Goal: Task Accomplishment & Management: Manage account settings

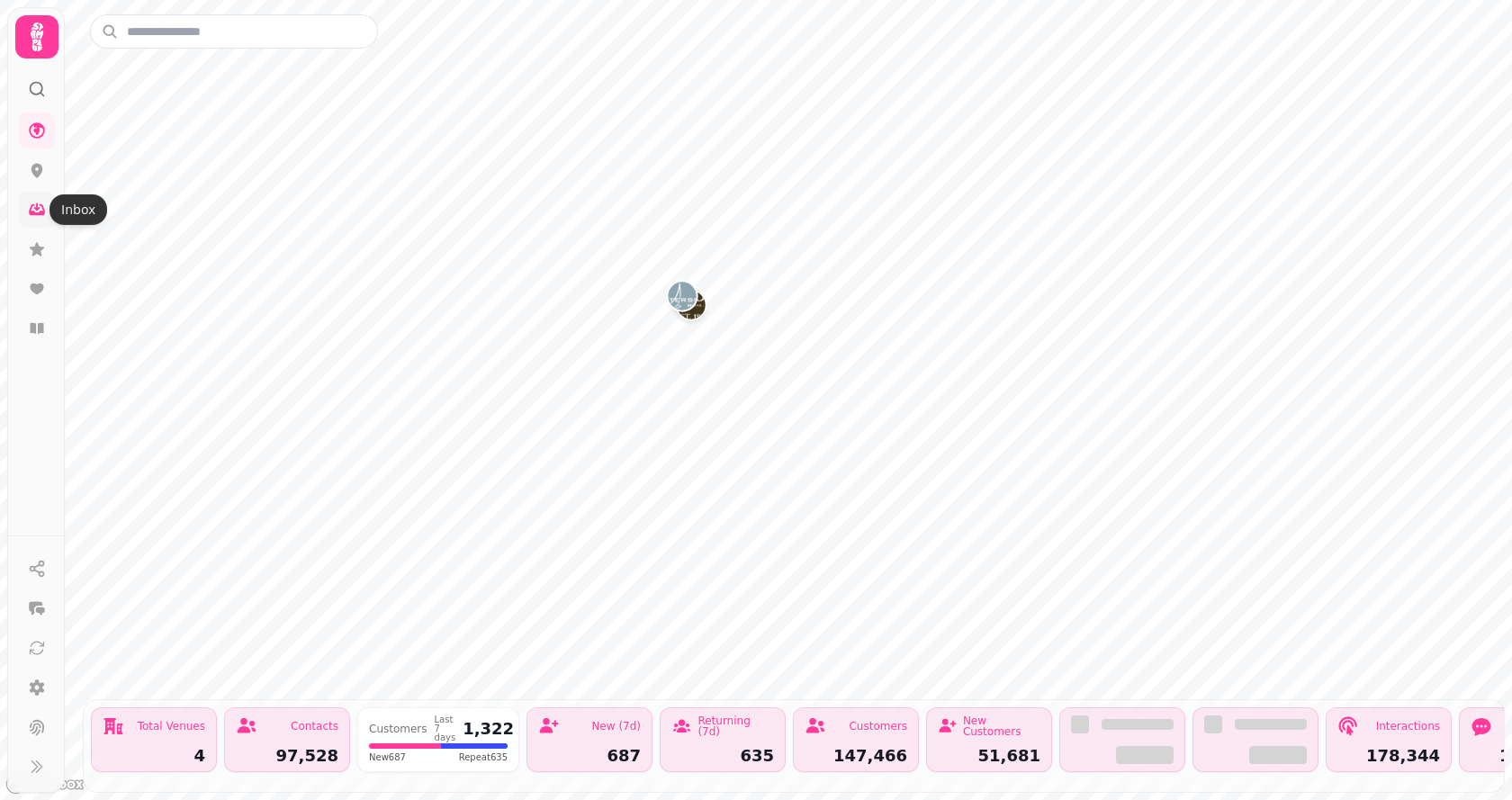
click at [45, 223] on link at bounding box center [37, 210] width 36 height 36
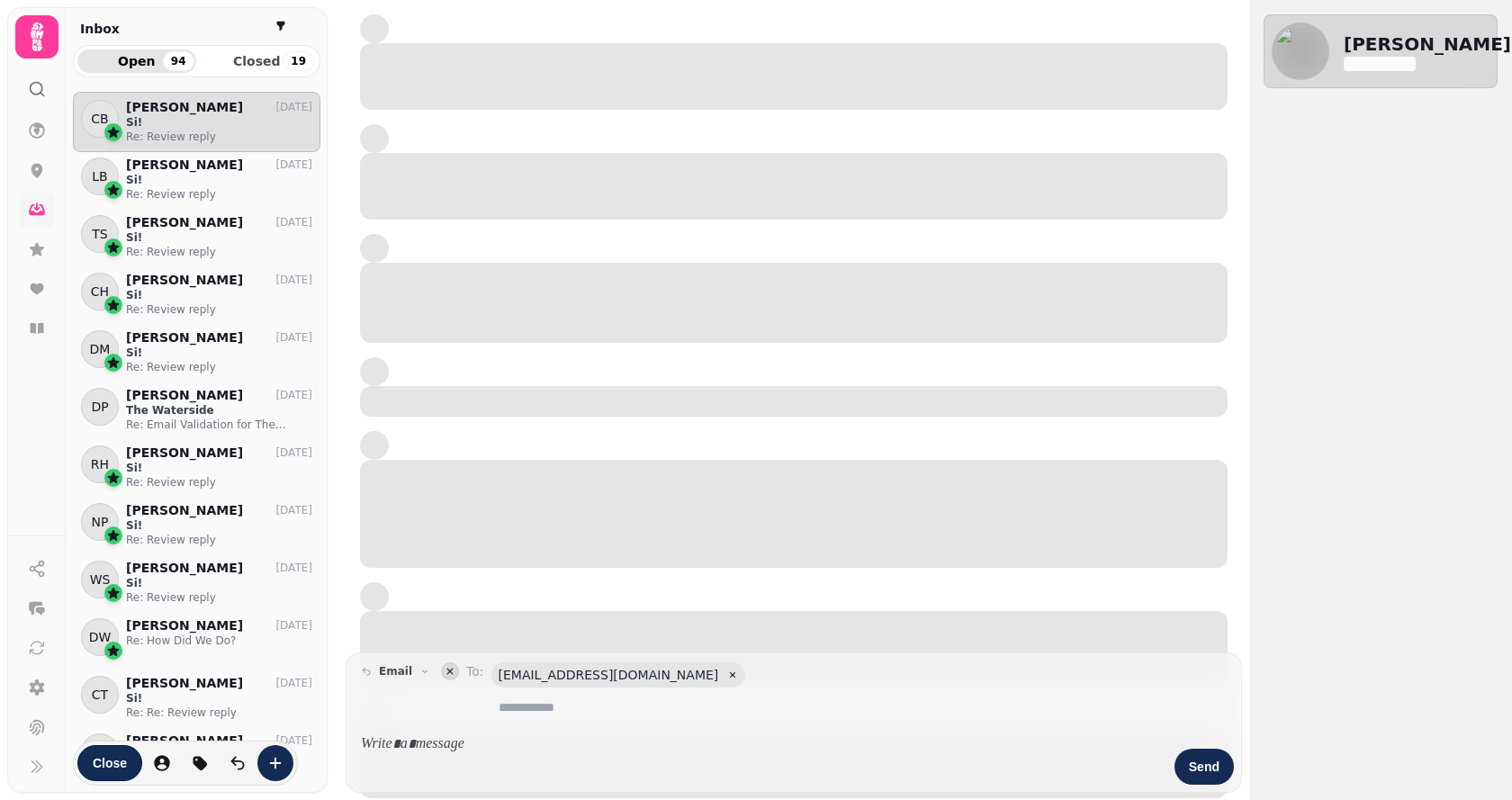
scroll to position [680, 234]
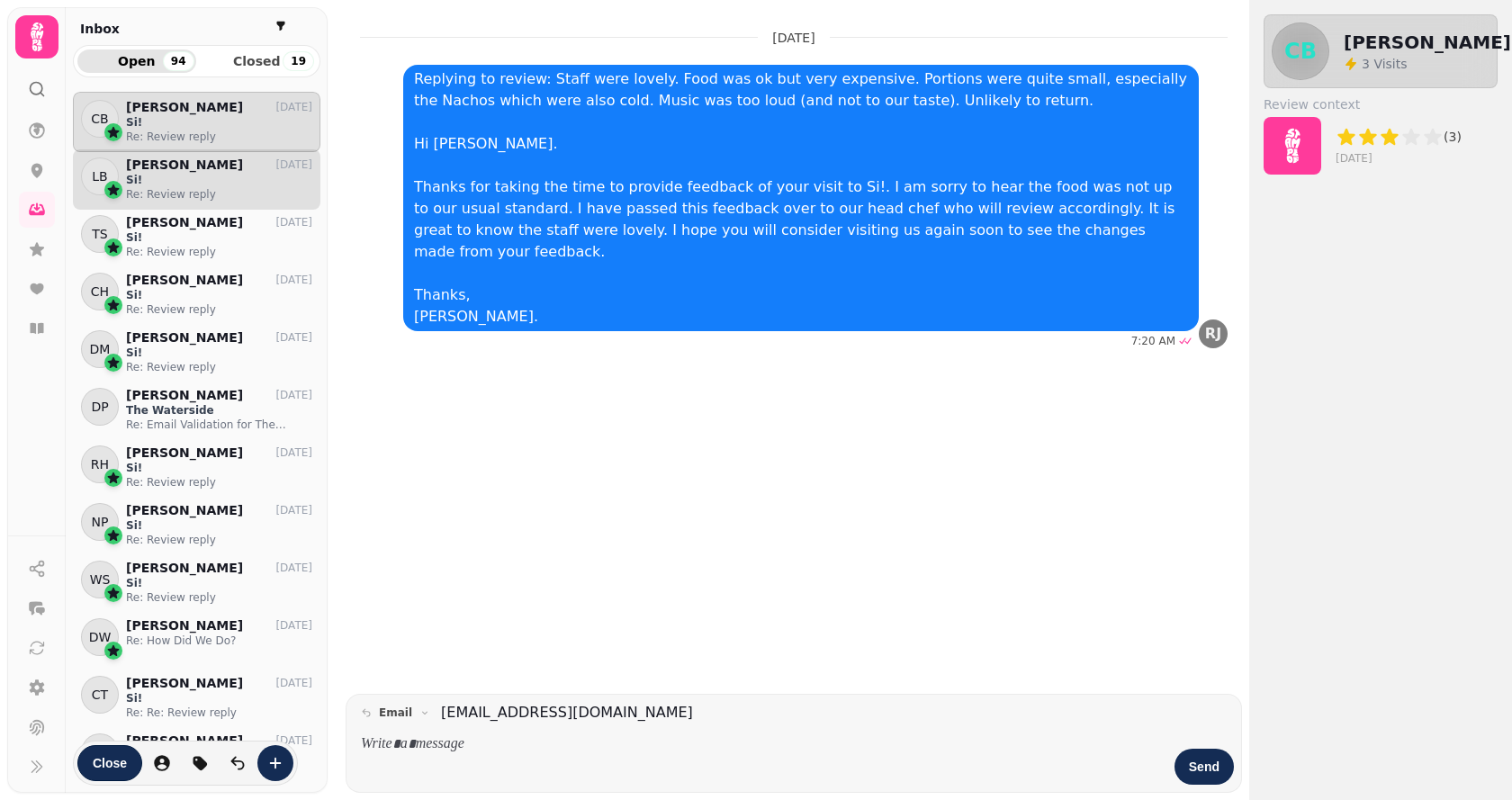
click at [218, 188] on p "Re: Review reply" at bounding box center [219, 194] width 186 height 14
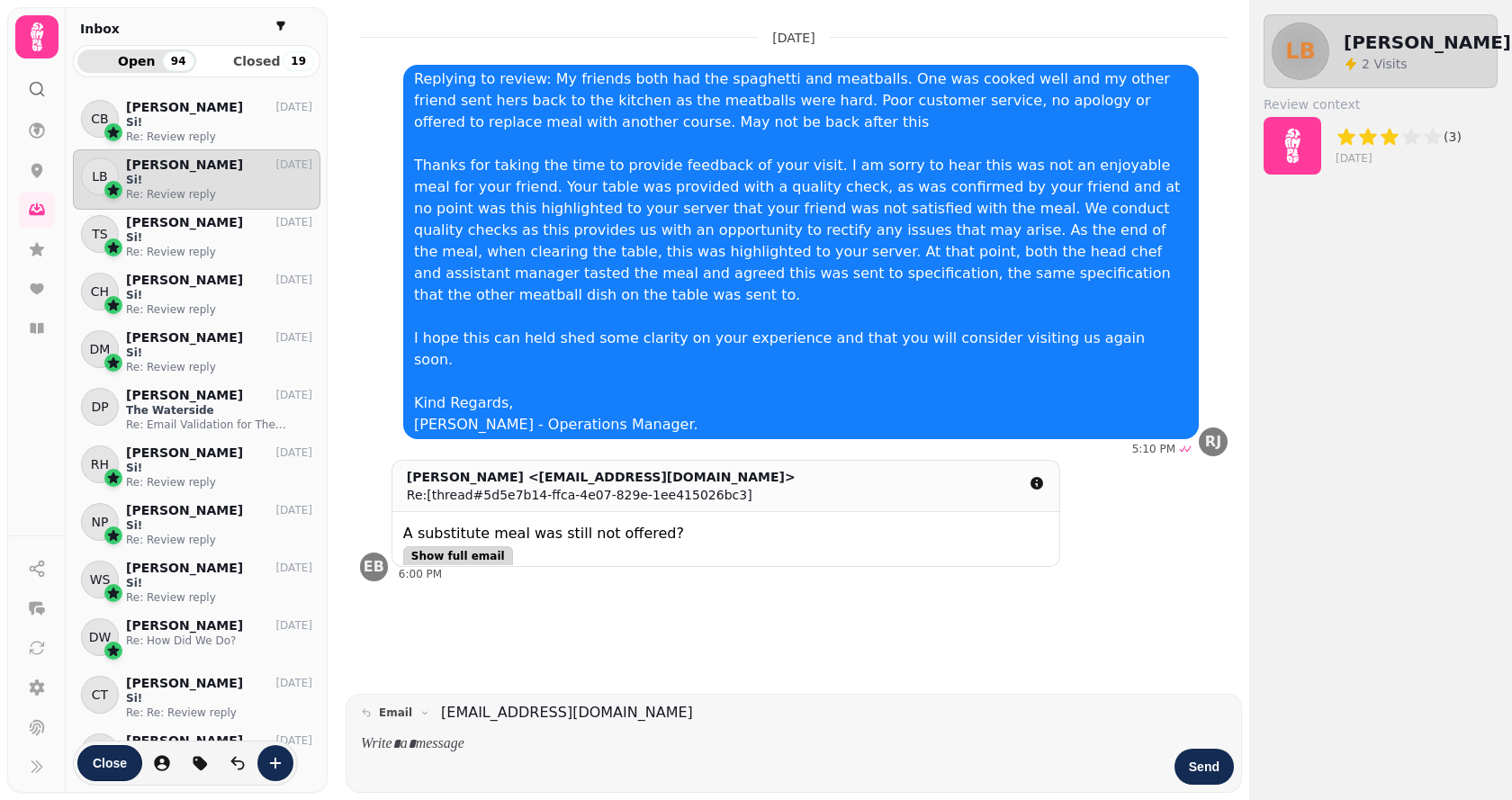
click at [455, 551] on span "Show full email" at bounding box center [458, 556] width 94 height 10
click at [439, 551] on span "Show less" at bounding box center [441, 556] width 60 height 10
click at [189, 225] on p "[PERSON_NAME]" at bounding box center [184, 223] width 117 height 15
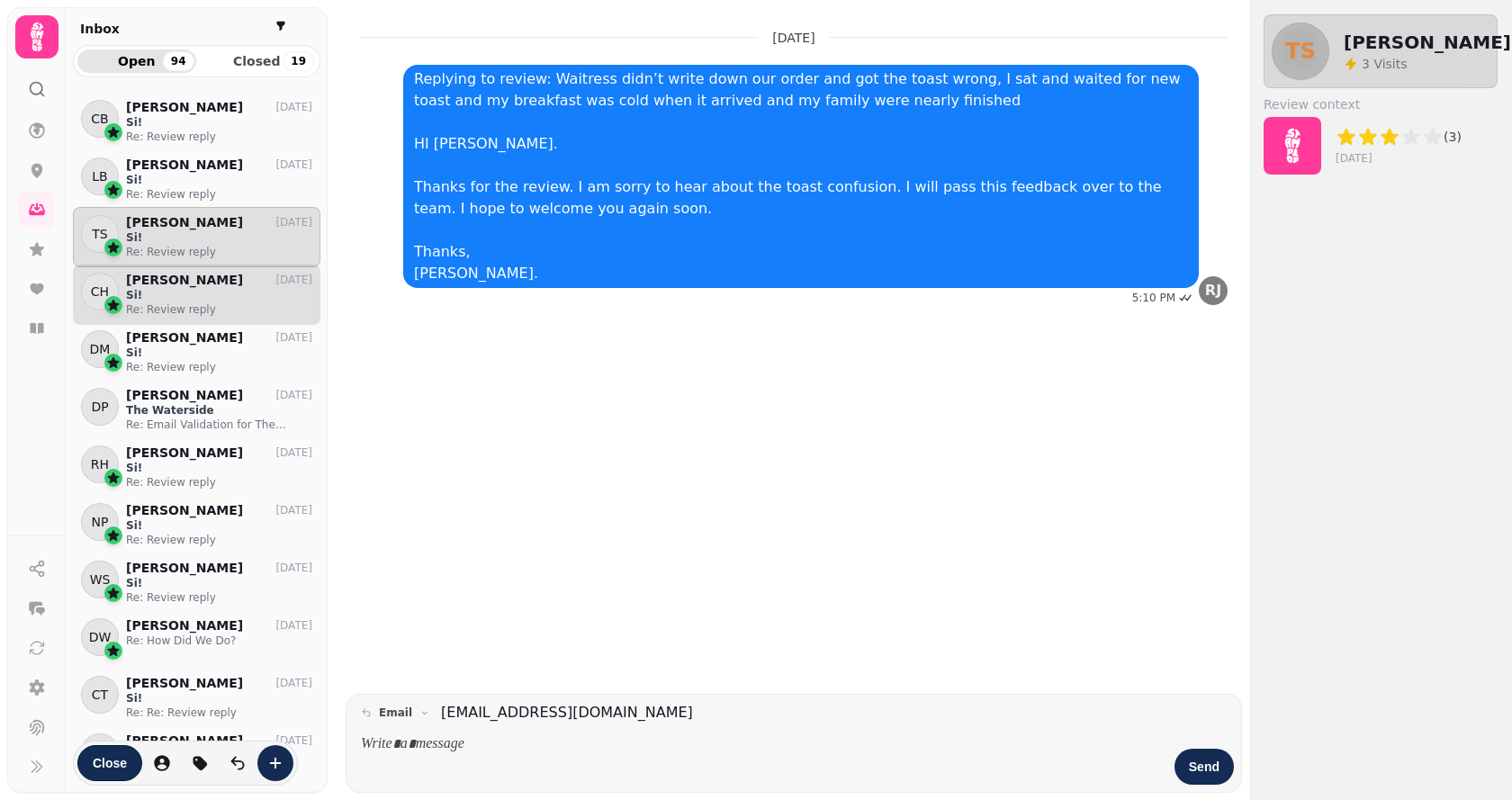
click at [190, 290] on p "Si!" at bounding box center [219, 294] width 186 height 14
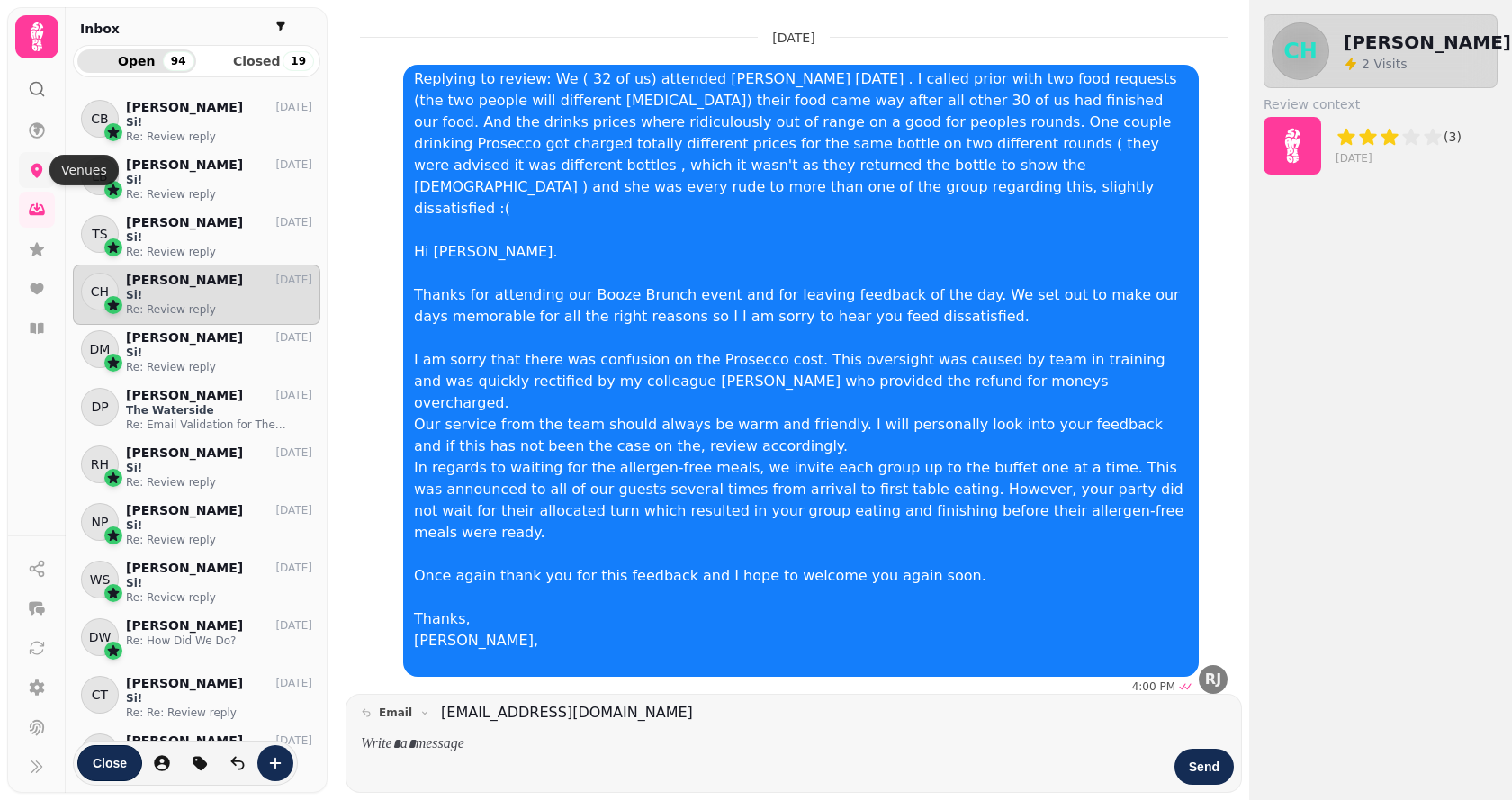
click at [30, 162] on icon at bounding box center [37, 169] width 18 height 18
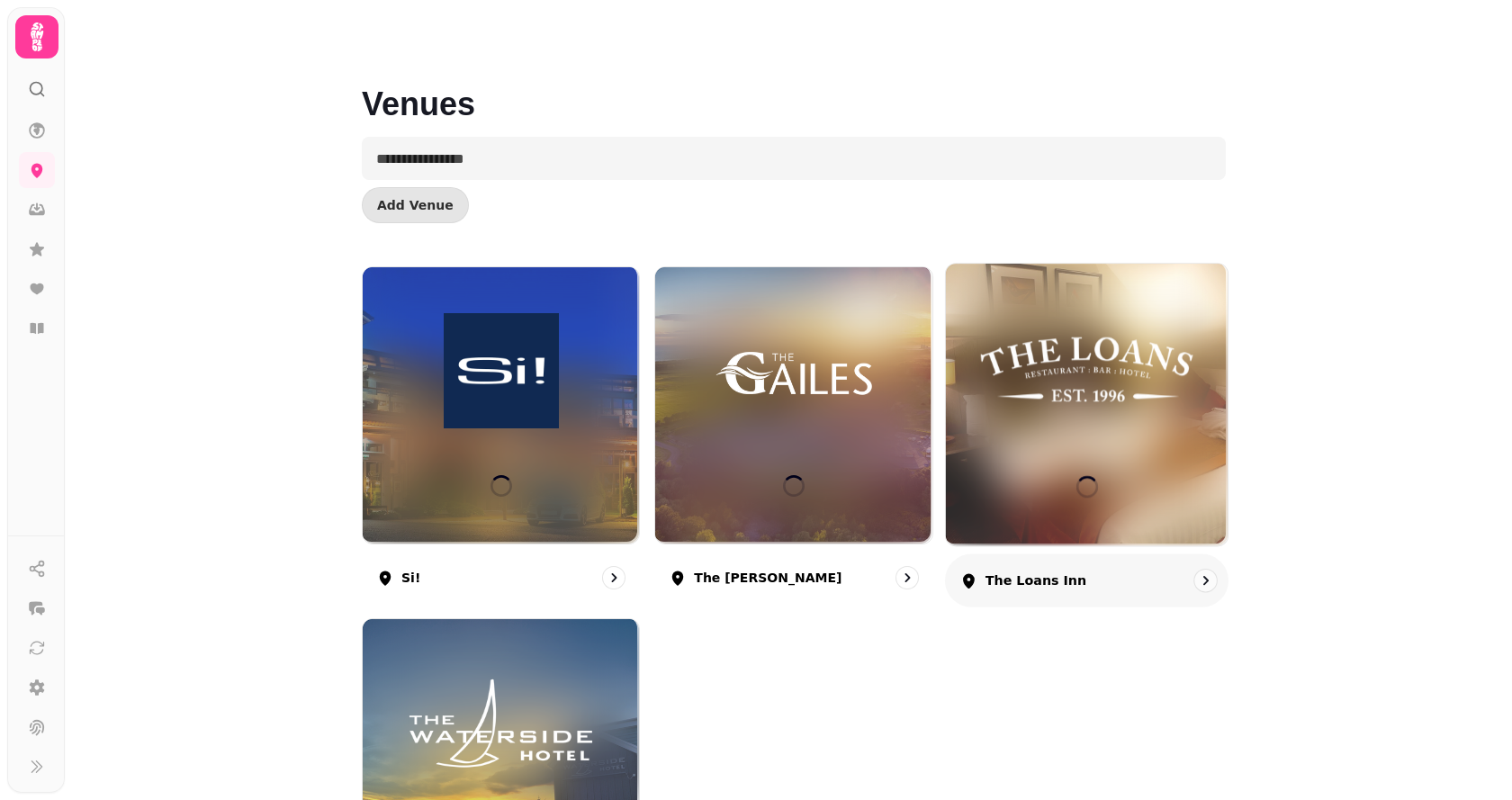
click at [1140, 445] on div at bounding box center [1087, 404] width 282 height 282
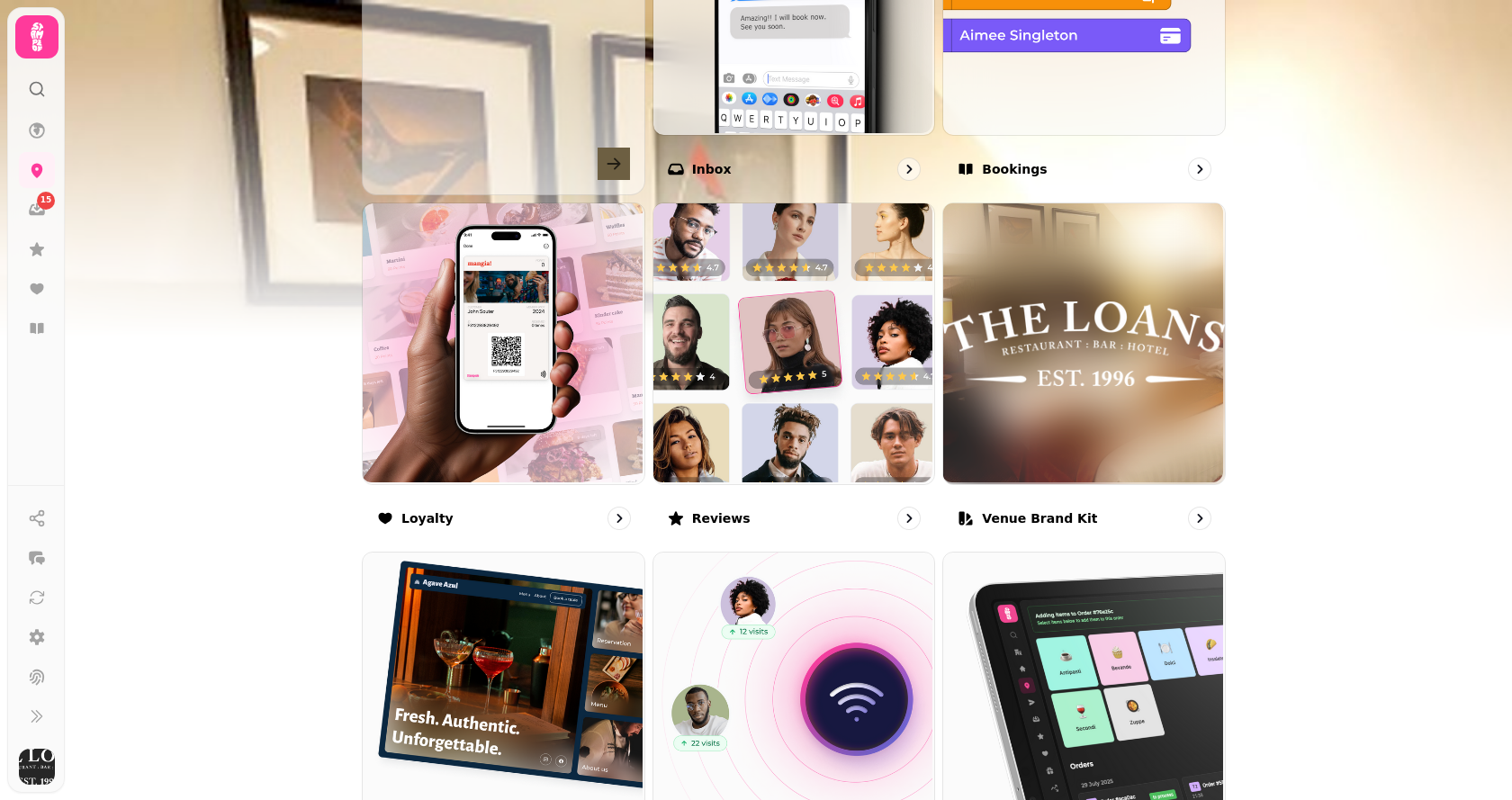
scroll to position [809, 0]
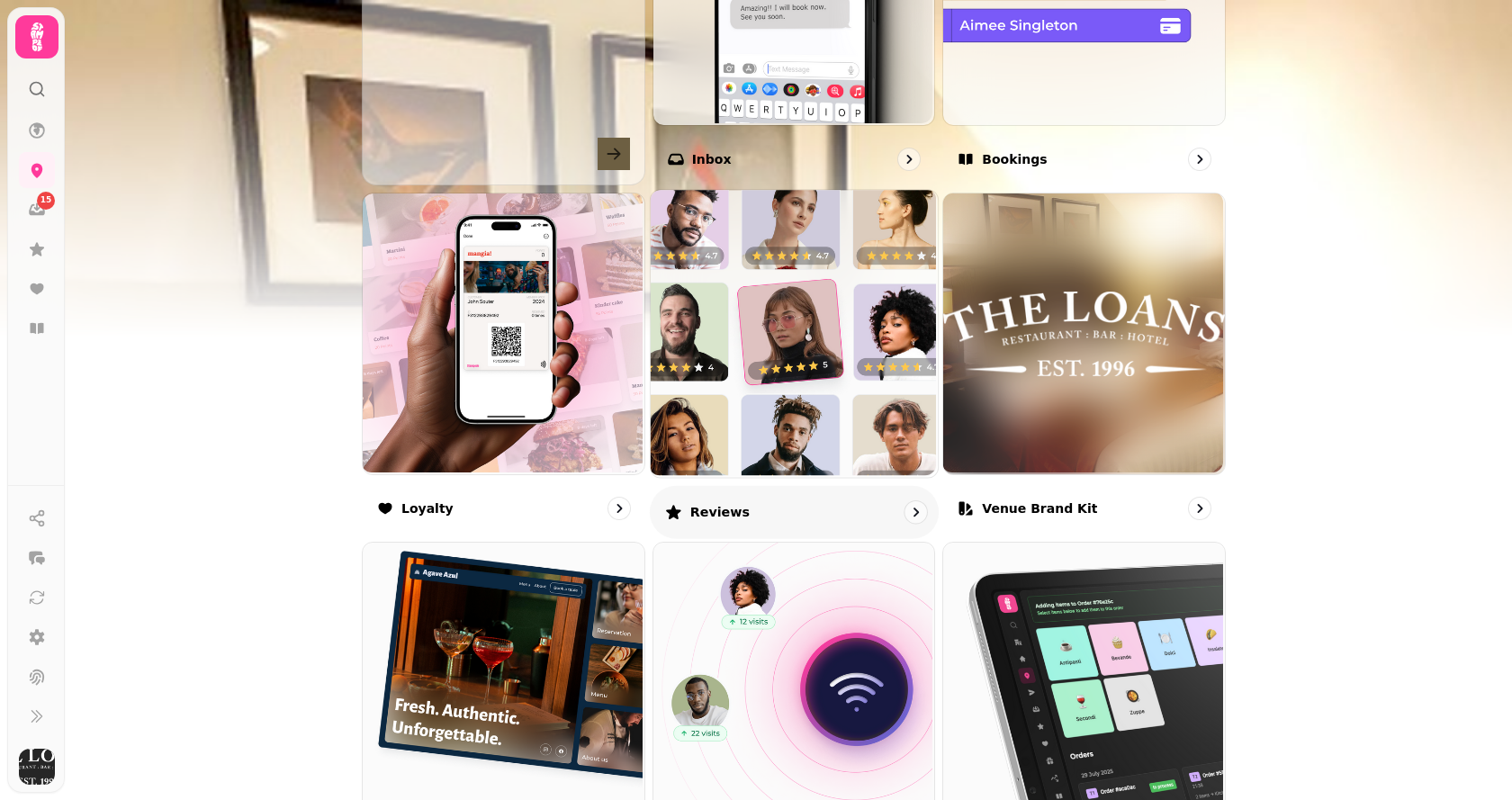
click at [749, 400] on img at bounding box center [791, 331] width 287 height 287
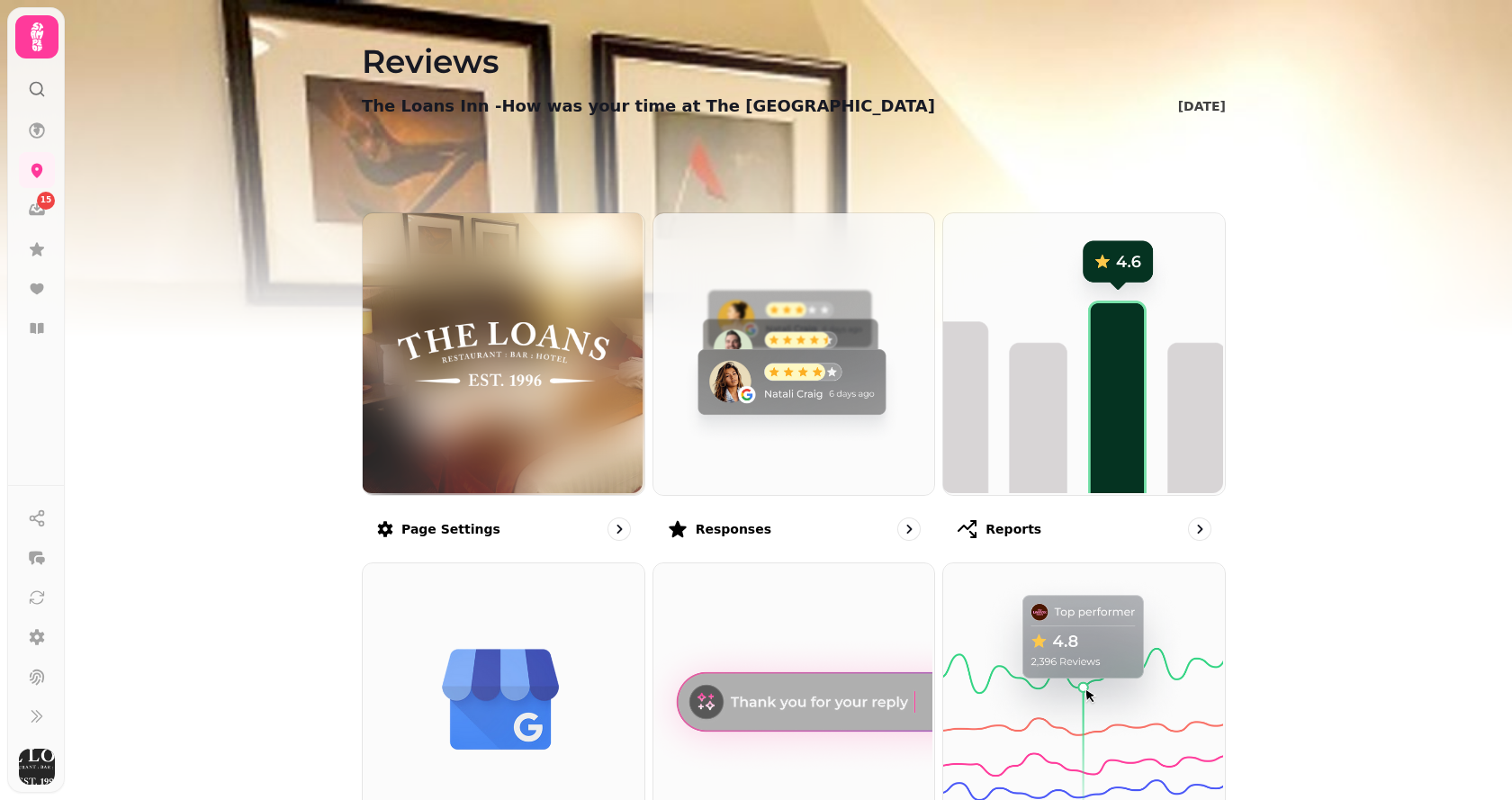
click at [749, 400] on img at bounding box center [793, 353] width 282 height 282
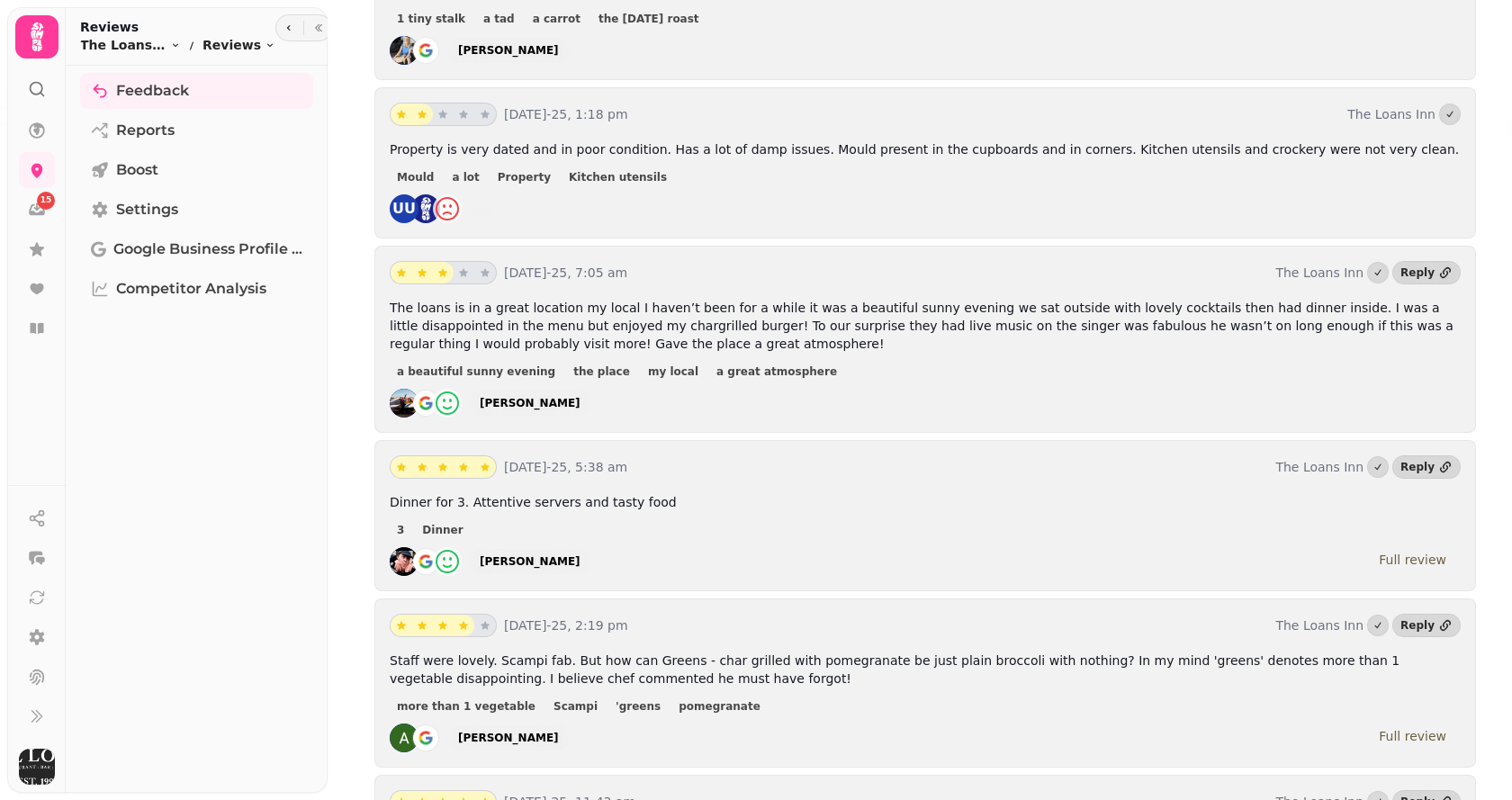
scroll to position [4909, 0]
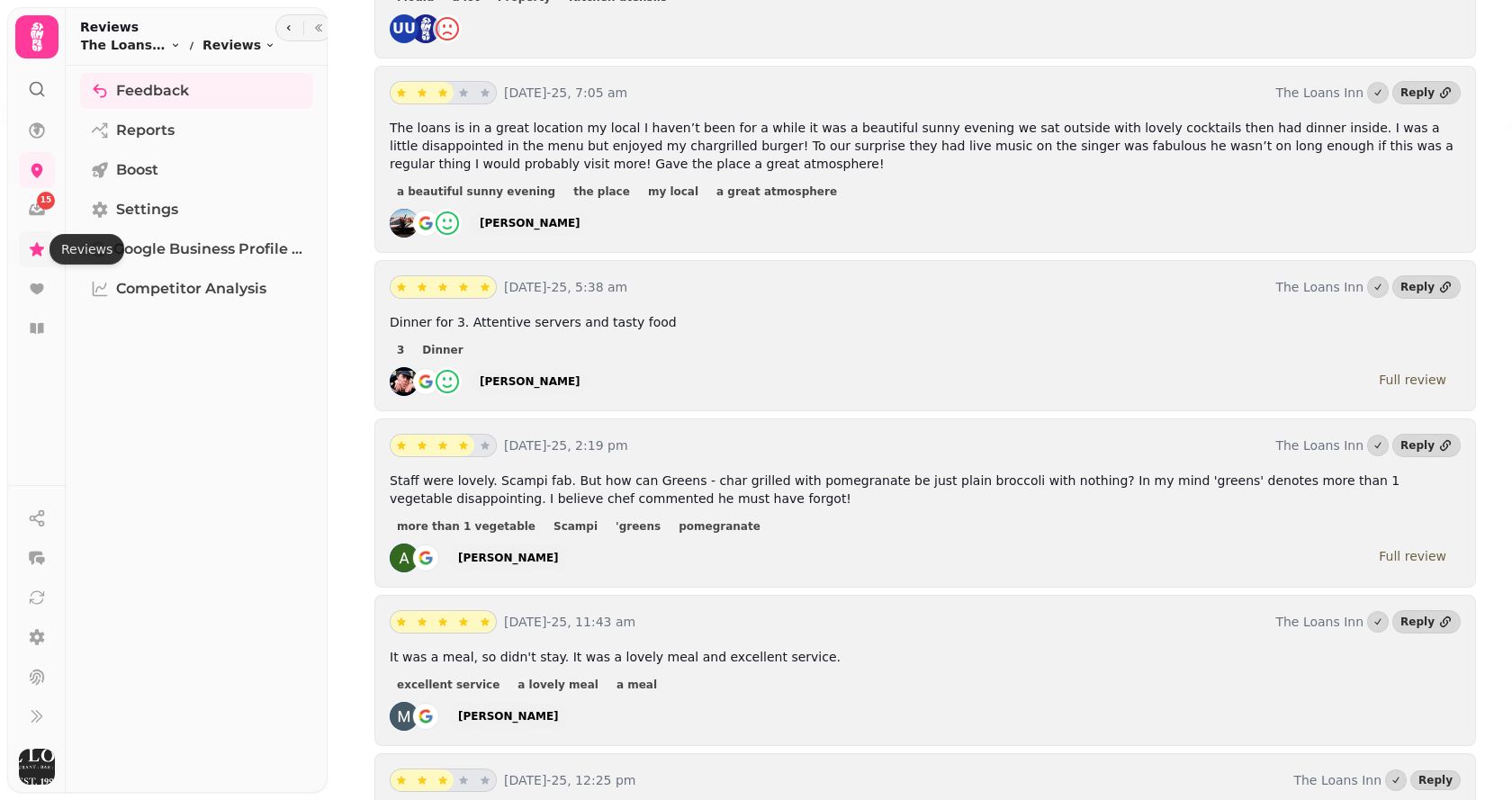
click at [34, 247] on icon at bounding box center [37, 248] width 14 height 13
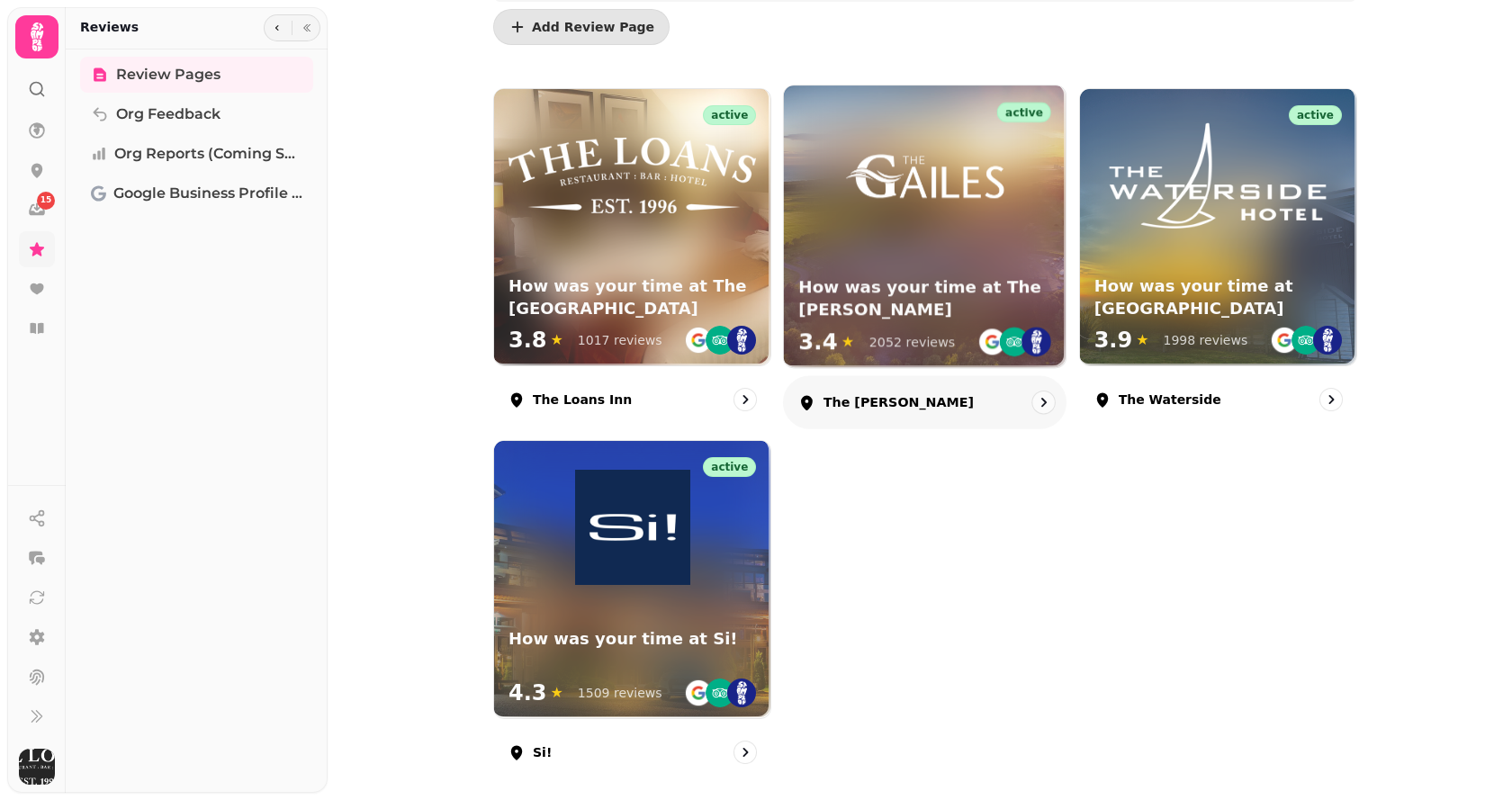
scroll to position [180, 0]
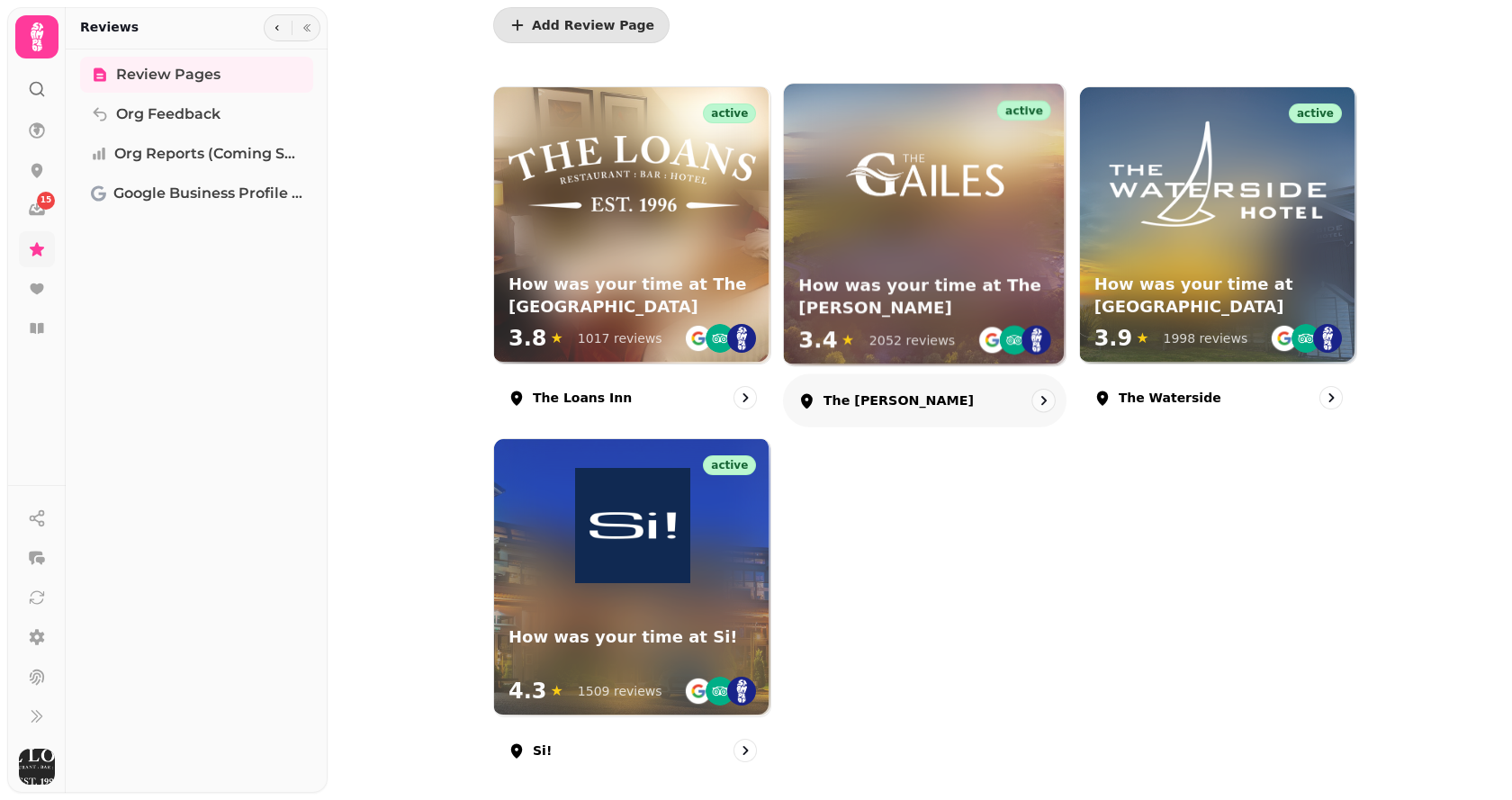
click at [905, 259] on div "active How was your time at The [PERSON_NAME] 3.4 ★ 2052 reviews" at bounding box center [925, 225] width 282 height 282
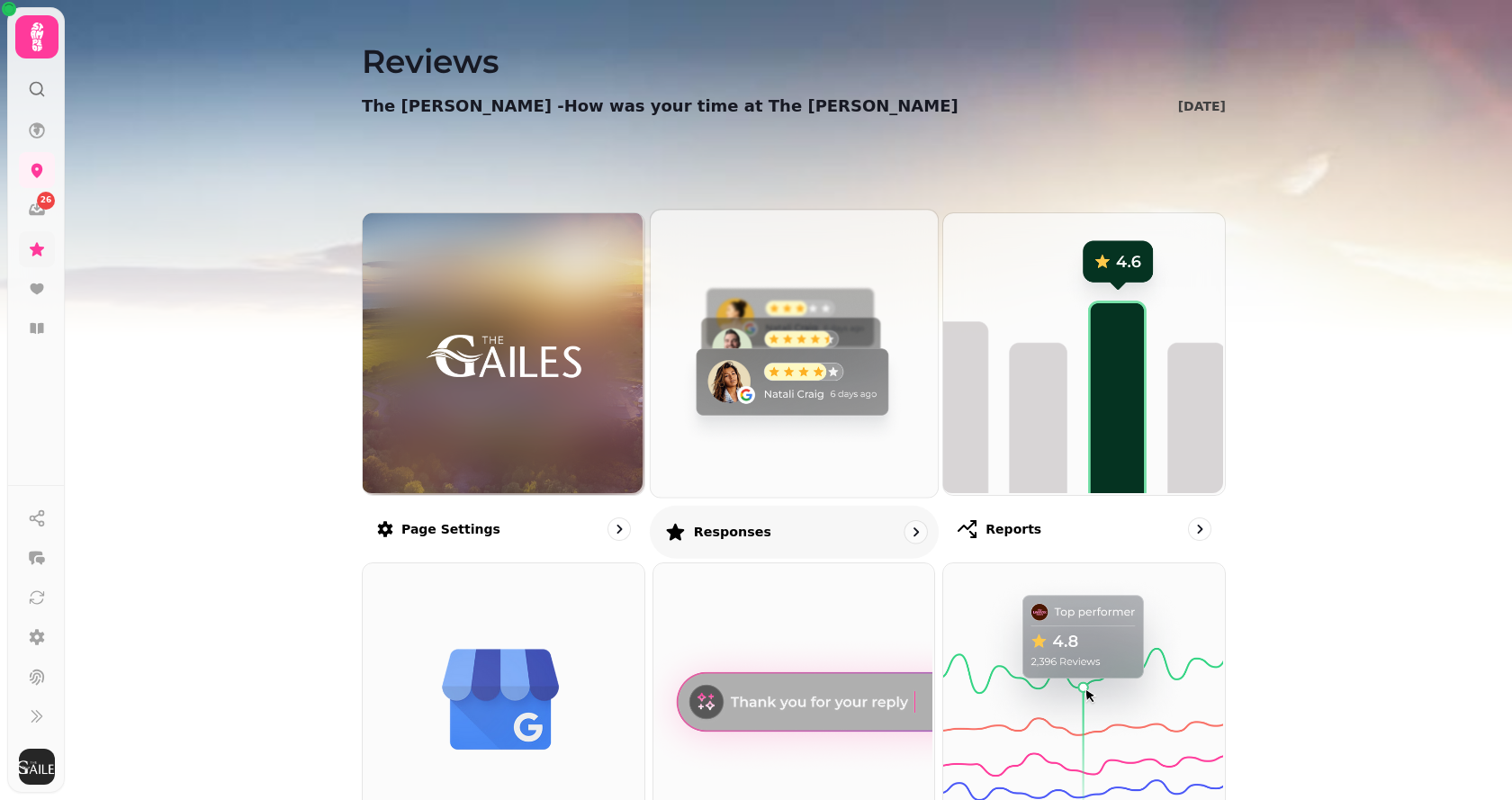
click at [747, 349] on img at bounding box center [791, 351] width 287 height 287
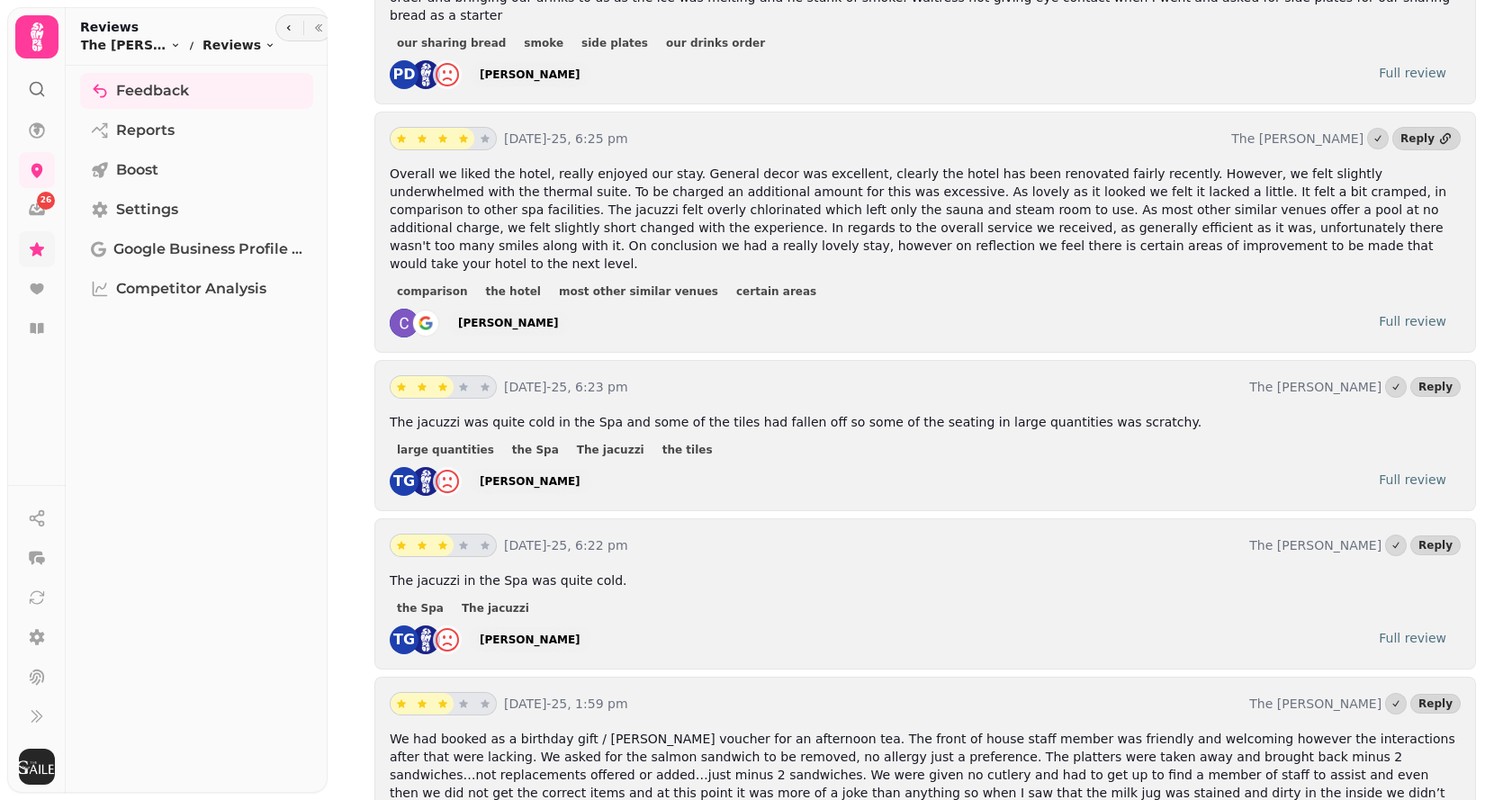
scroll to position [630, 0]
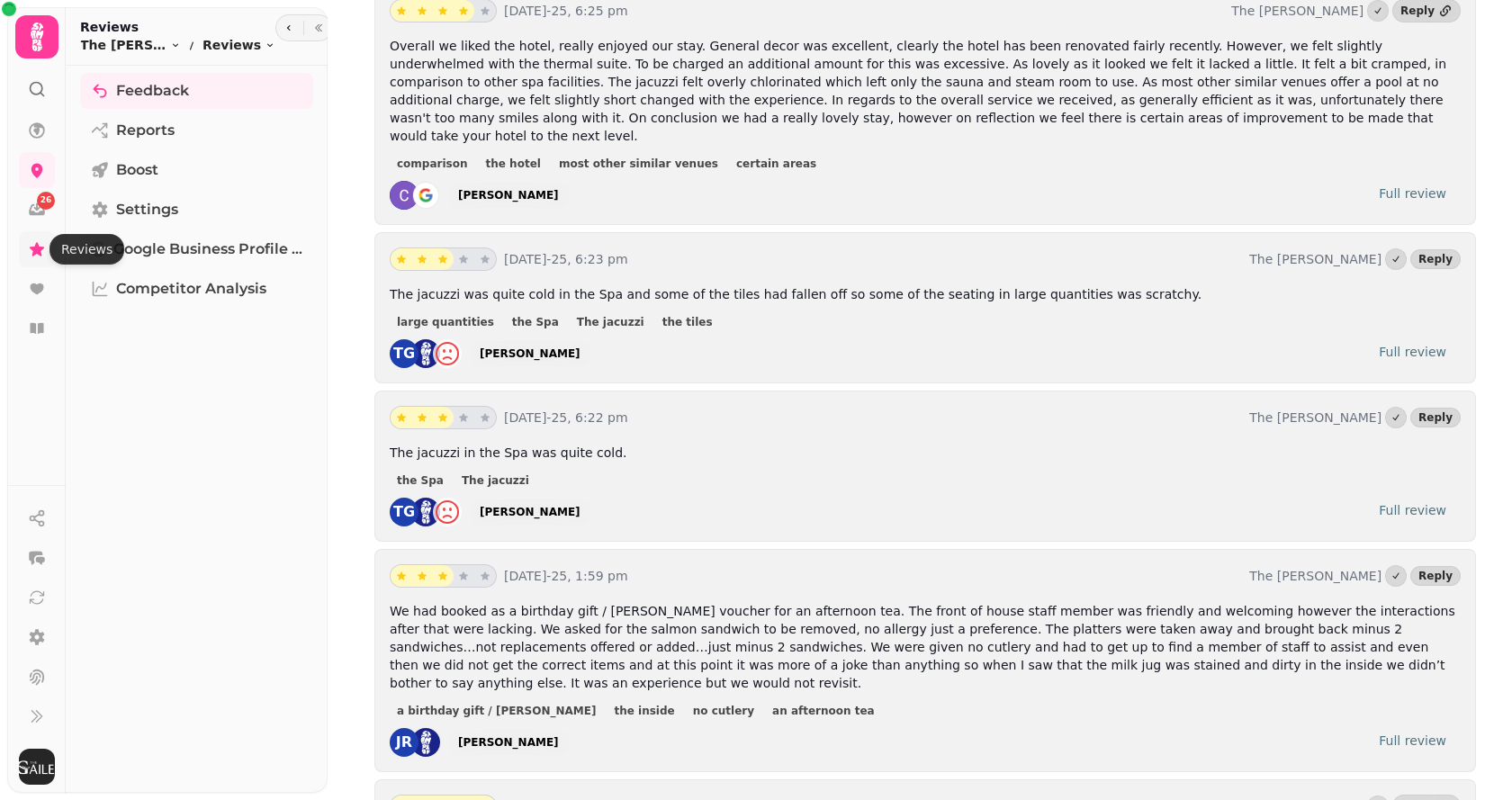
click at [41, 247] on icon at bounding box center [37, 248] width 14 height 13
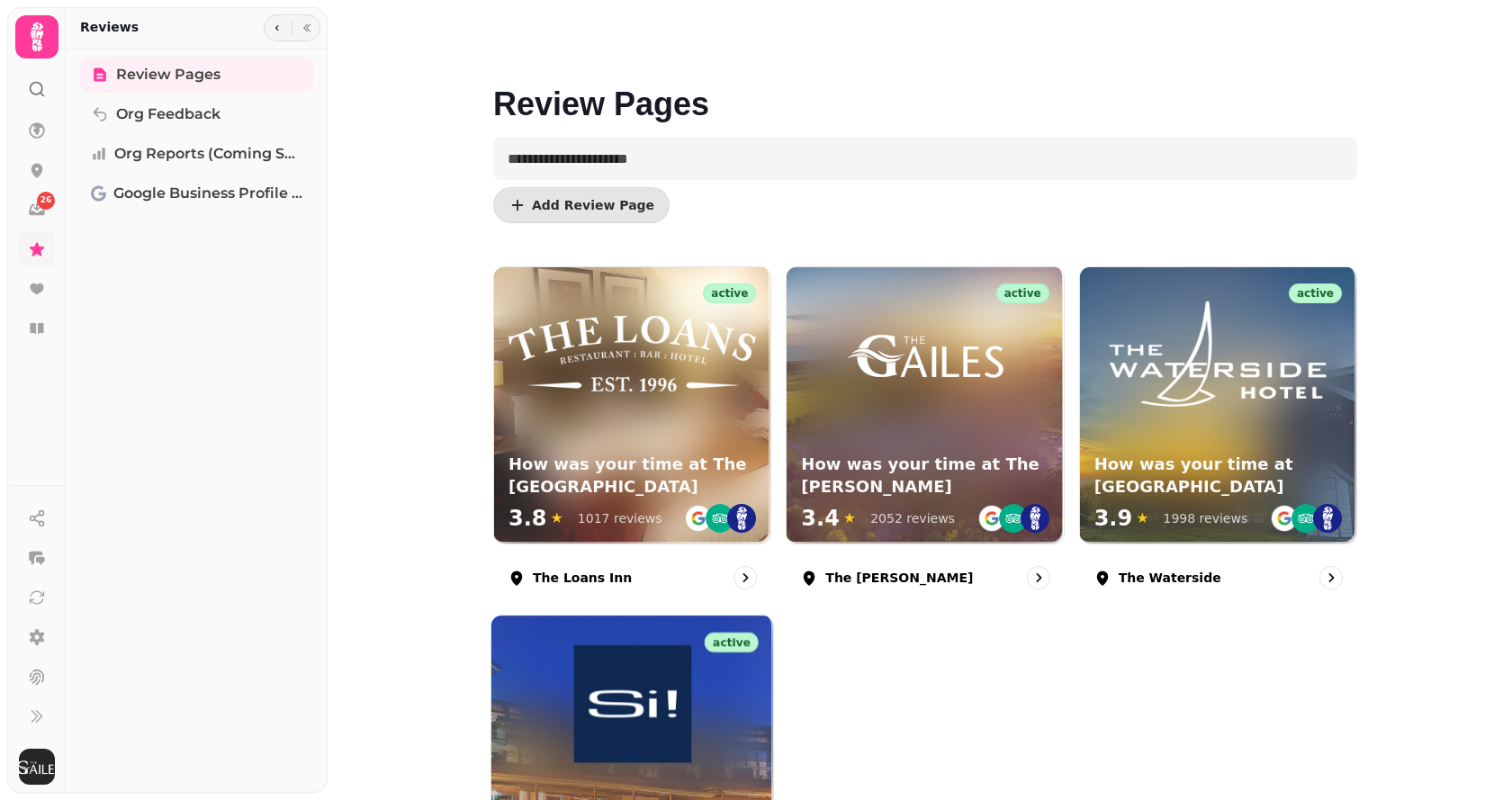
click at [591, 681] on img at bounding box center [632, 703] width 118 height 118
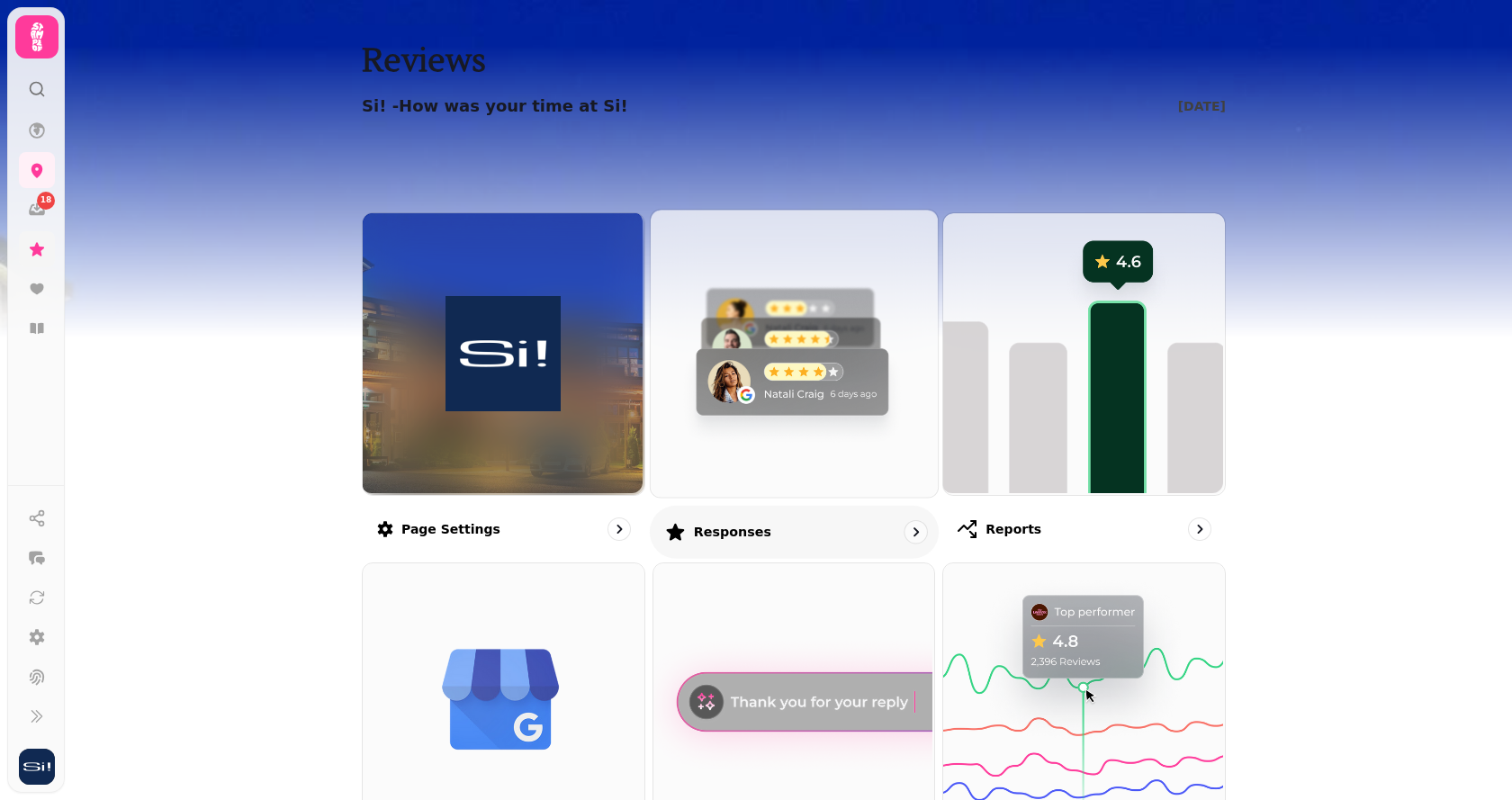
click at [828, 324] on img at bounding box center [791, 351] width 287 height 287
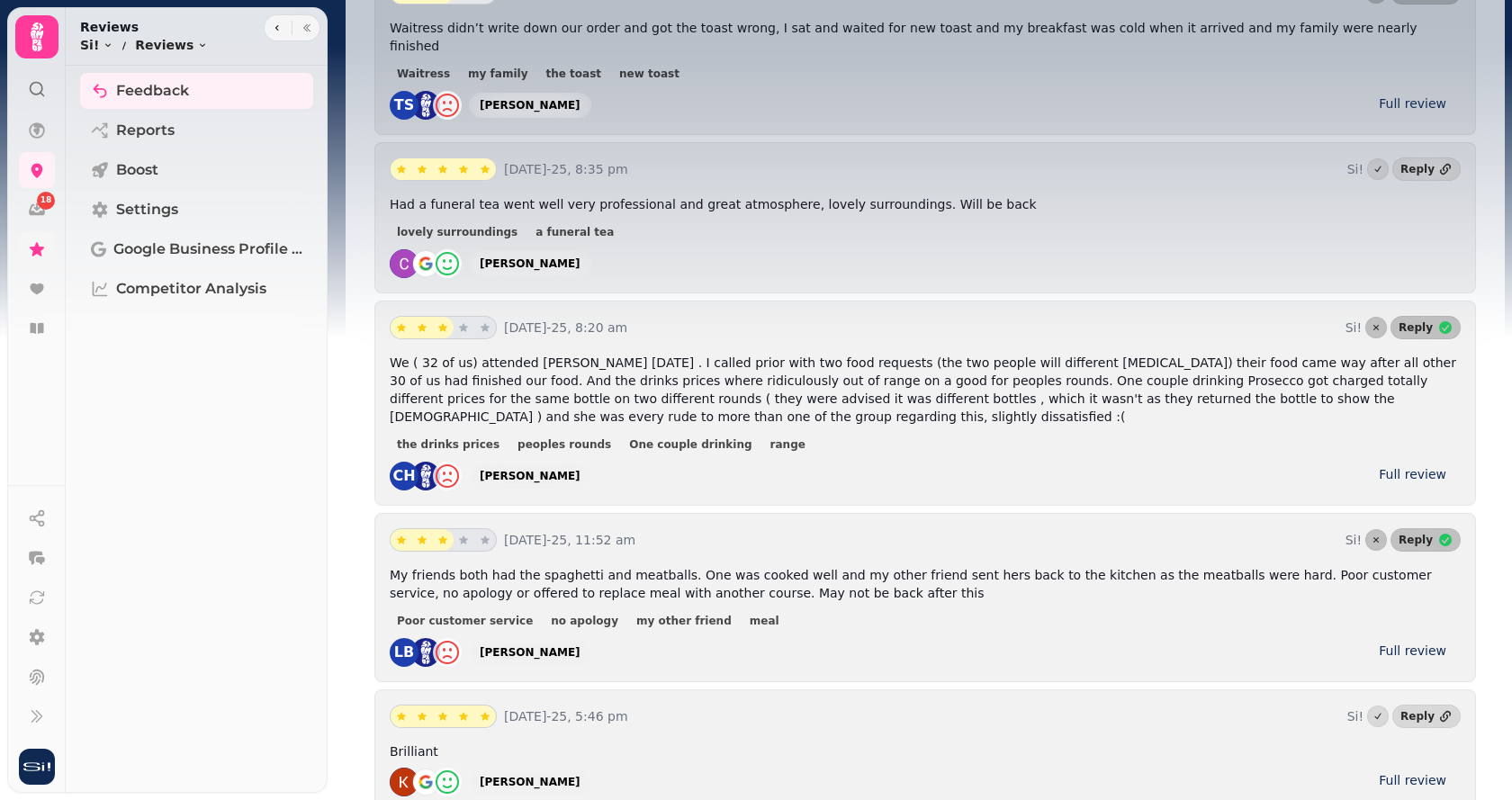
scroll to position [2699, 0]
